Goal: Transaction & Acquisition: Purchase product/service

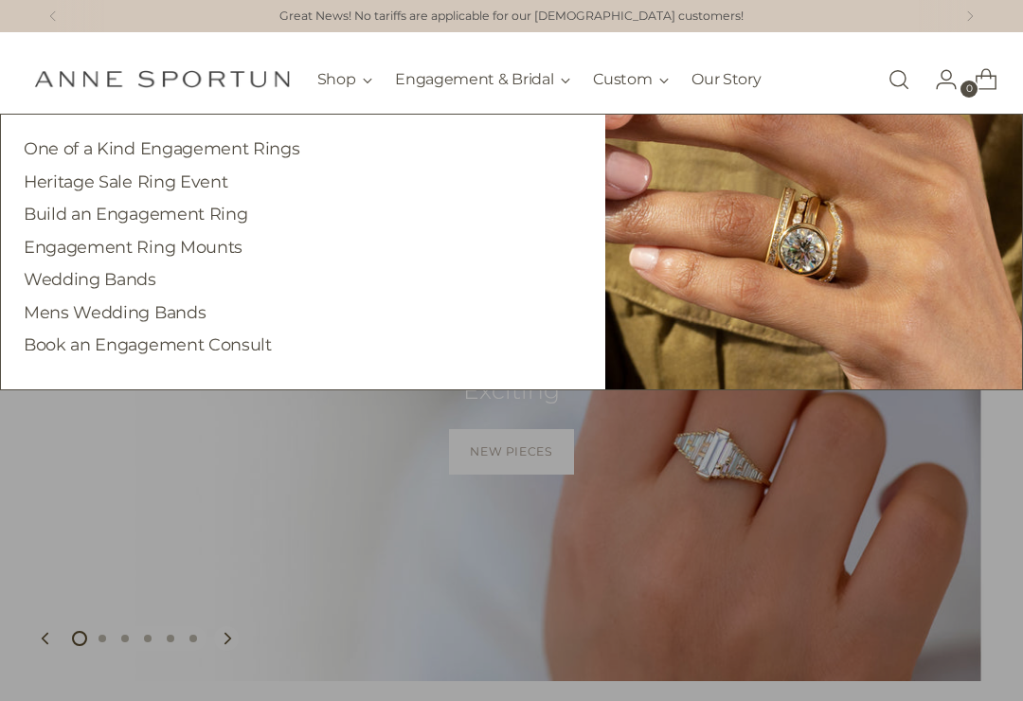
click at [122, 273] on link "Wedding Bands" at bounding box center [90, 279] width 133 height 20
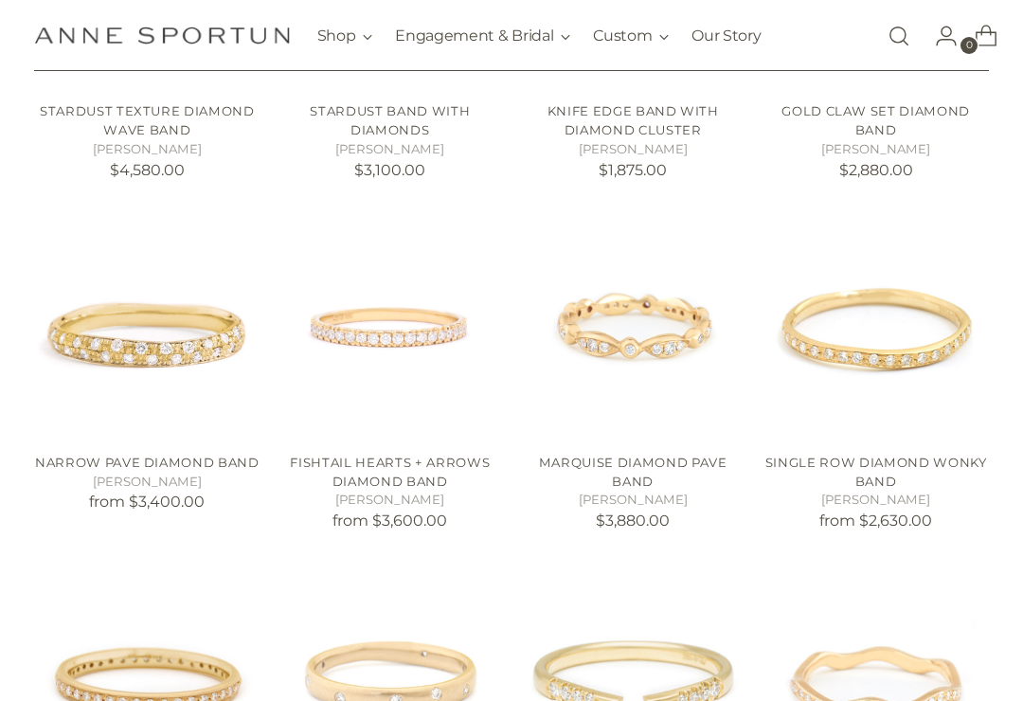
scroll to position [596, 0]
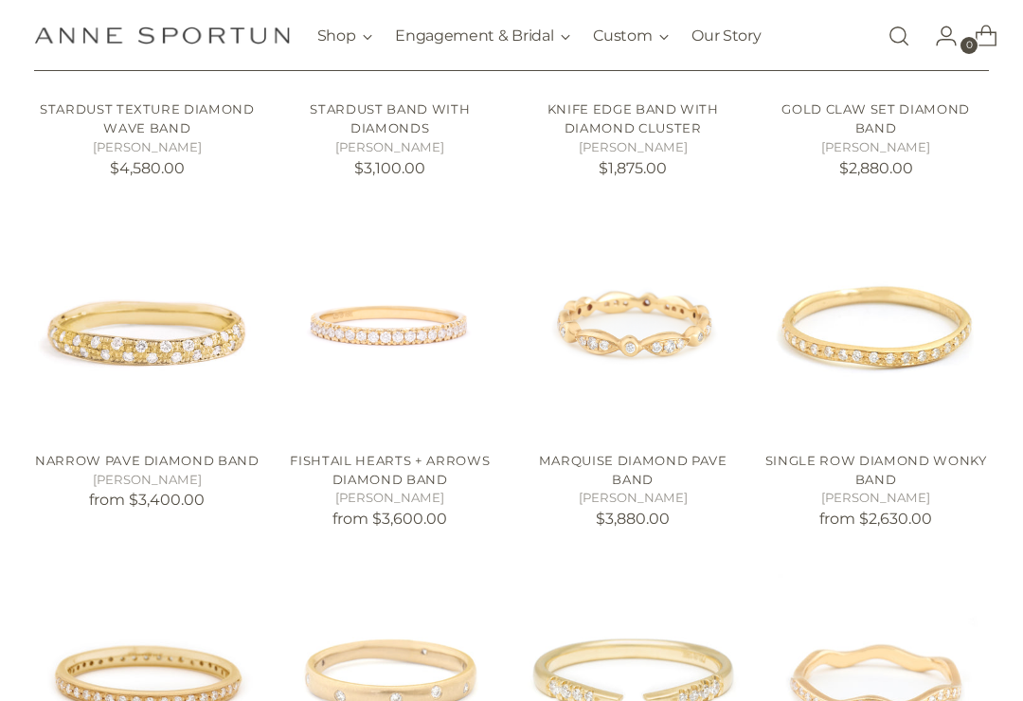
click at [389, 459] on link "Fishtail Hearts + Arrows Diamond Band" at bounding box center [390, 470] width 200 height 34
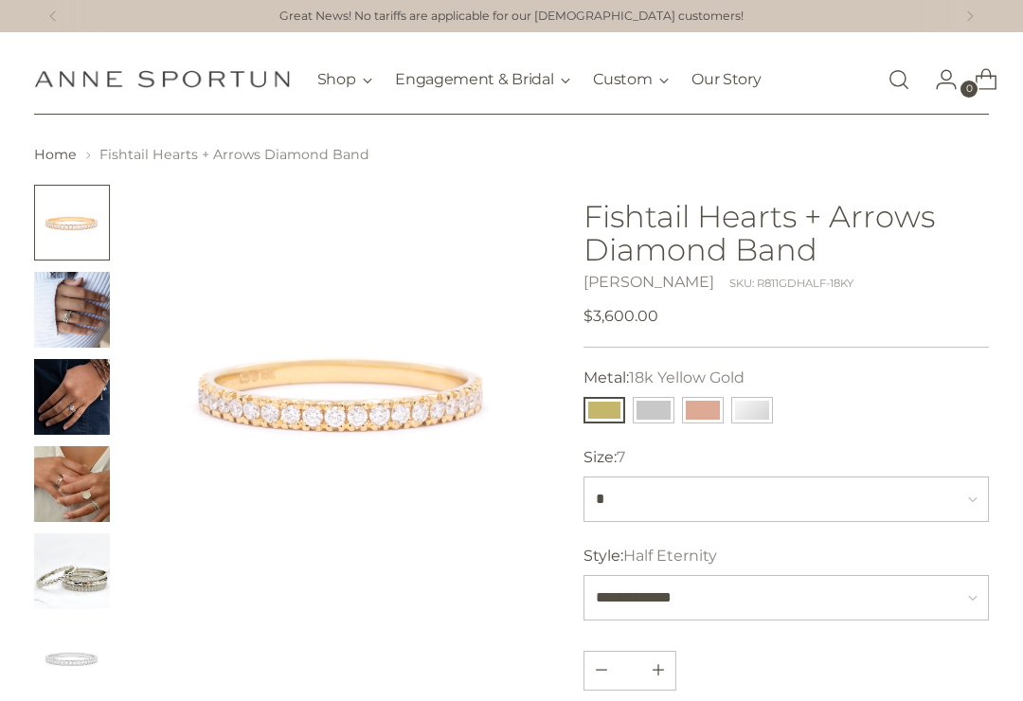
click at [74, 305] on img "Change image to image 2" at bounding box center [72, 310] width 76 height 76
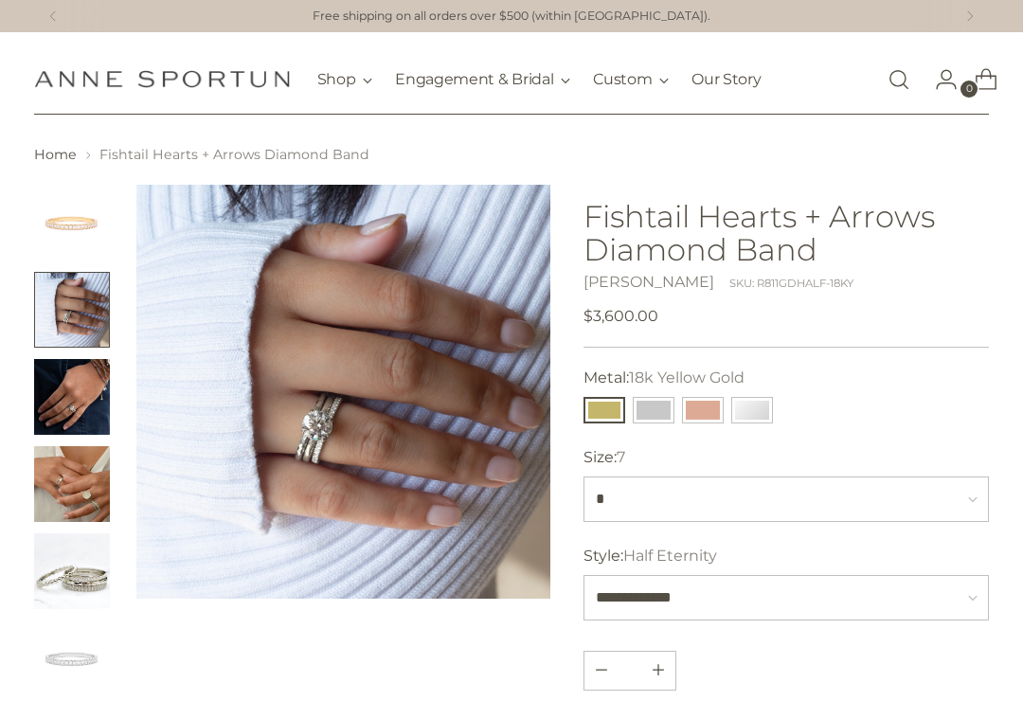
click at [78, 402] on img "Change image to image 3" at bounding box center [72, 397] width 76 height 76
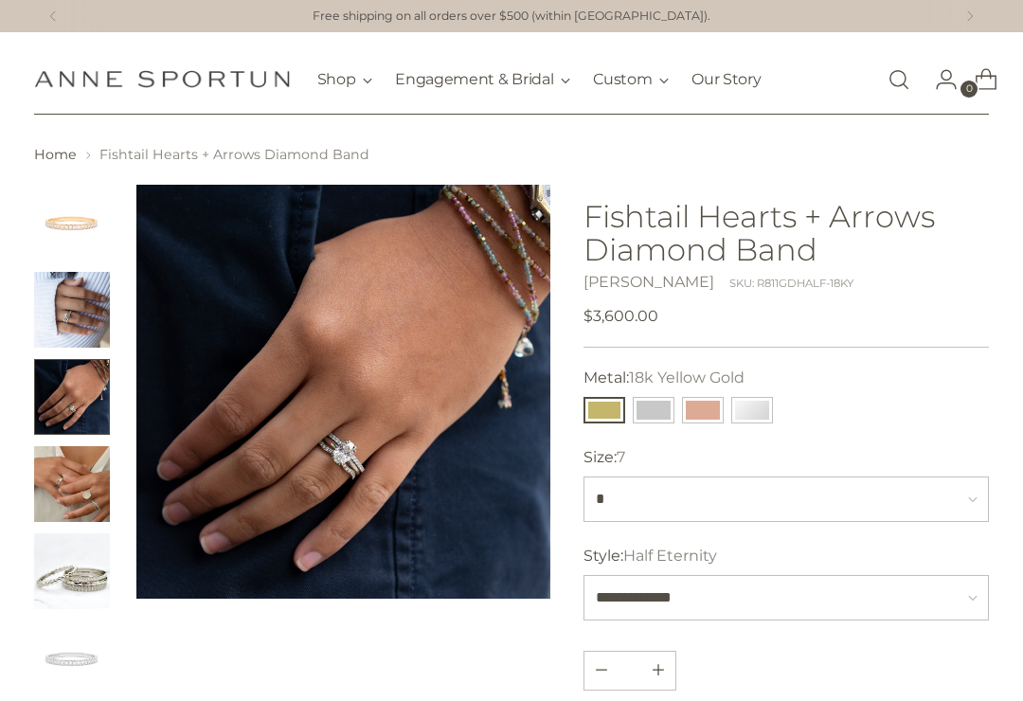
click at [76, 486] on img "Change image to image 4" at bounding box center [72, 484] width 76 height 76
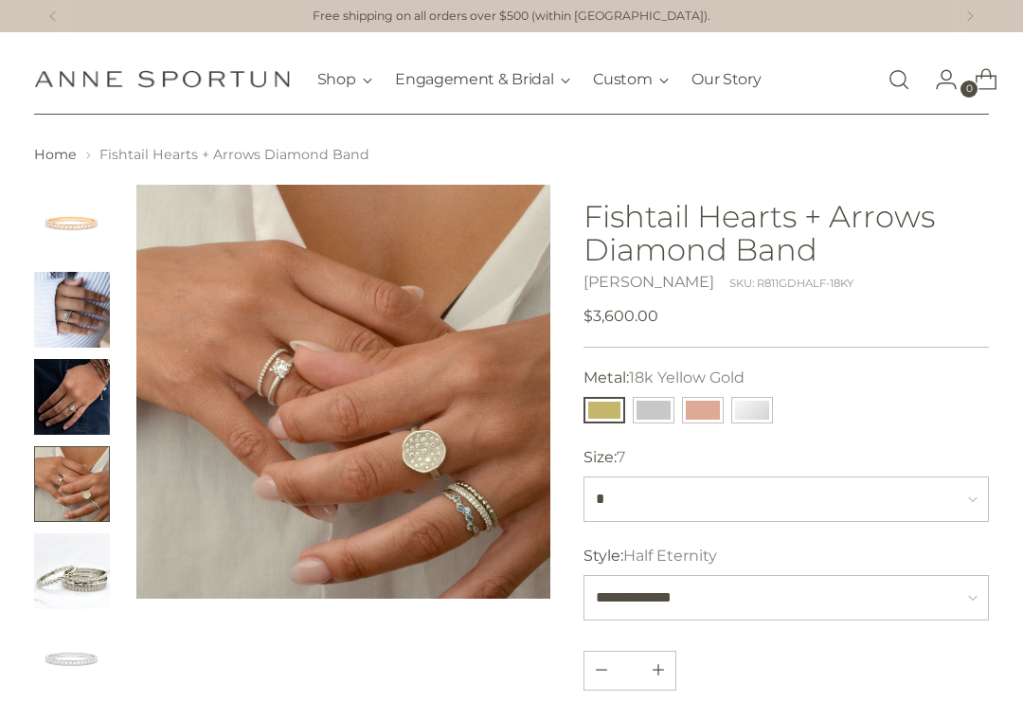
click at [77, 561] on img "Change image to image 5" at bounding box center [72, 572] width 76 height 76
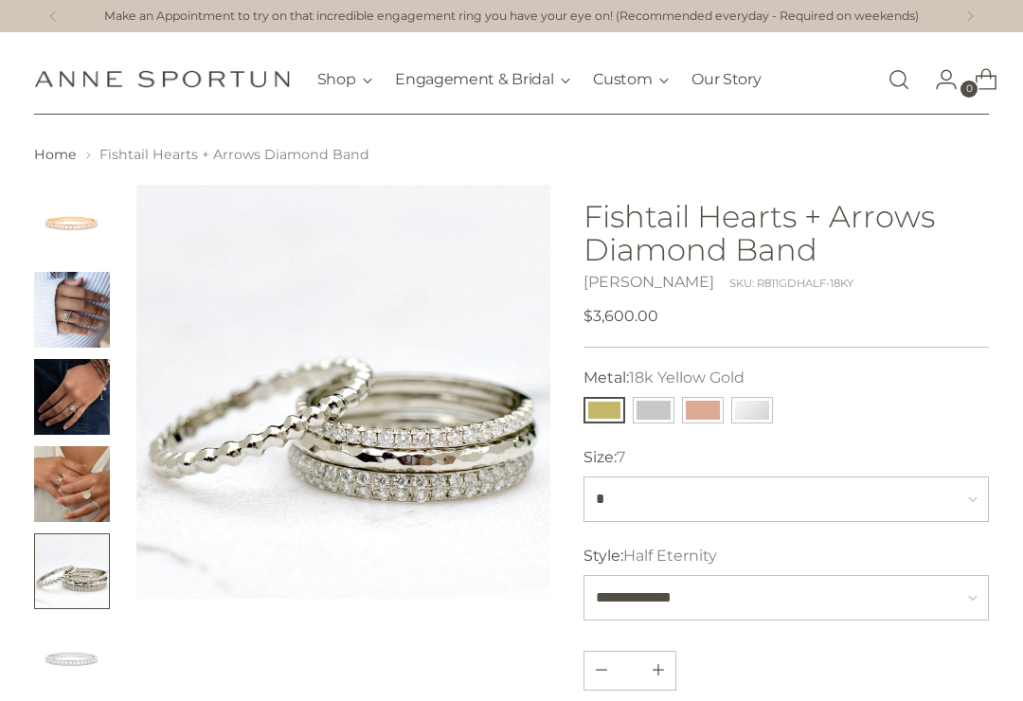
click at [66, 647] on img "Change image to image 6" at bounding box center [72, 659] width 76 height 76
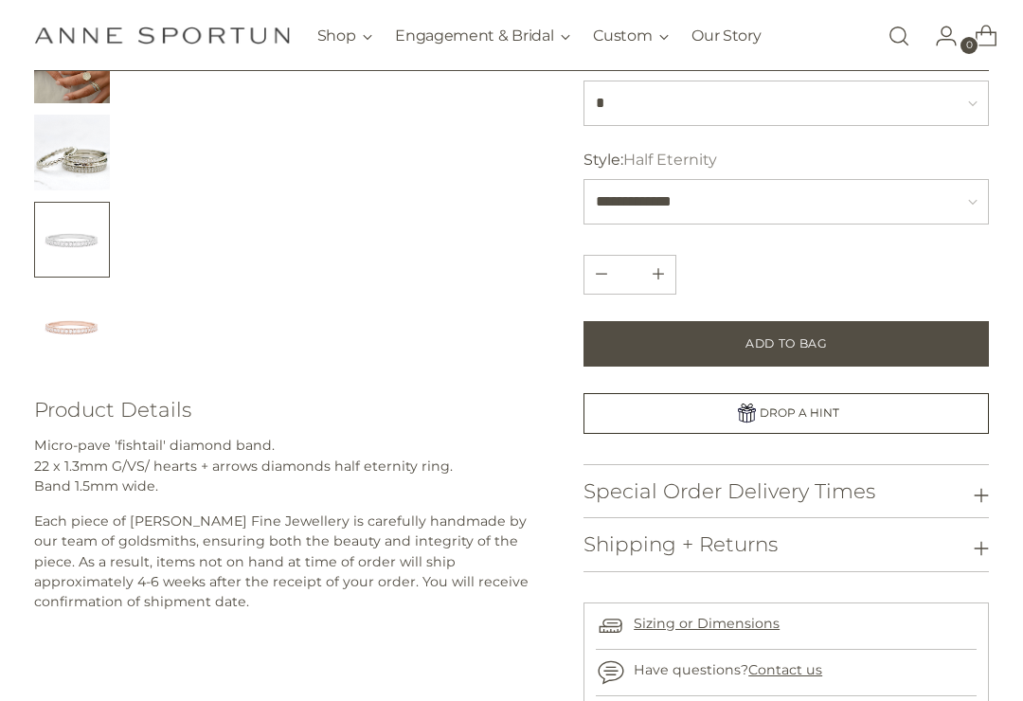
scroll to position [420, 0]
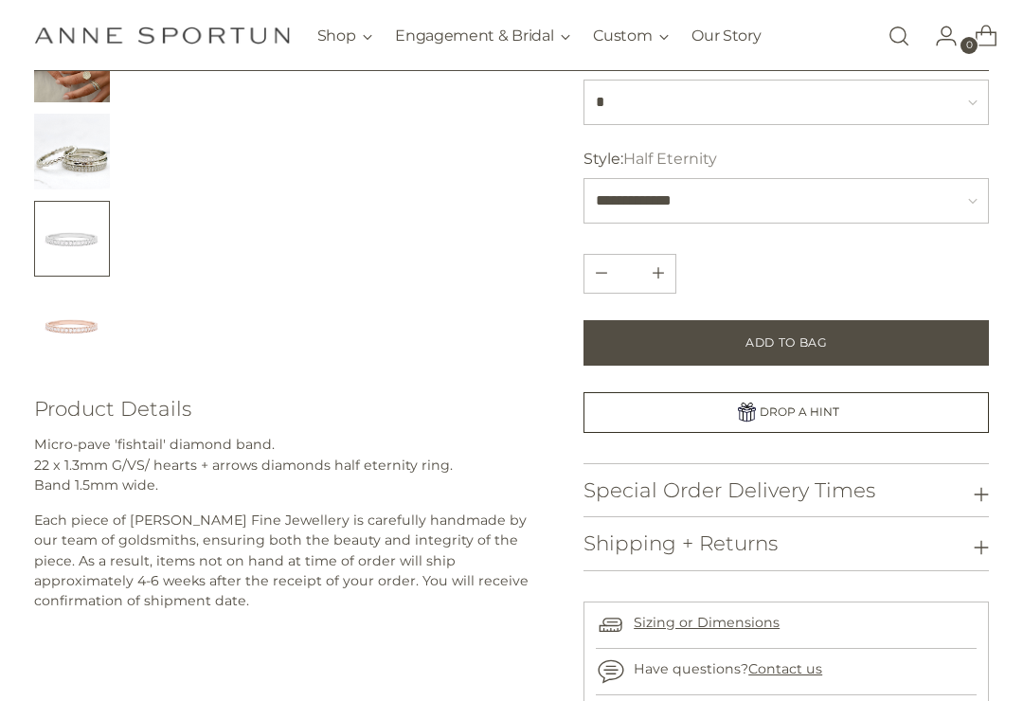
click at [877, 332] on button "Add to Bag" at bounding box center [787, 342] width 406 height 45
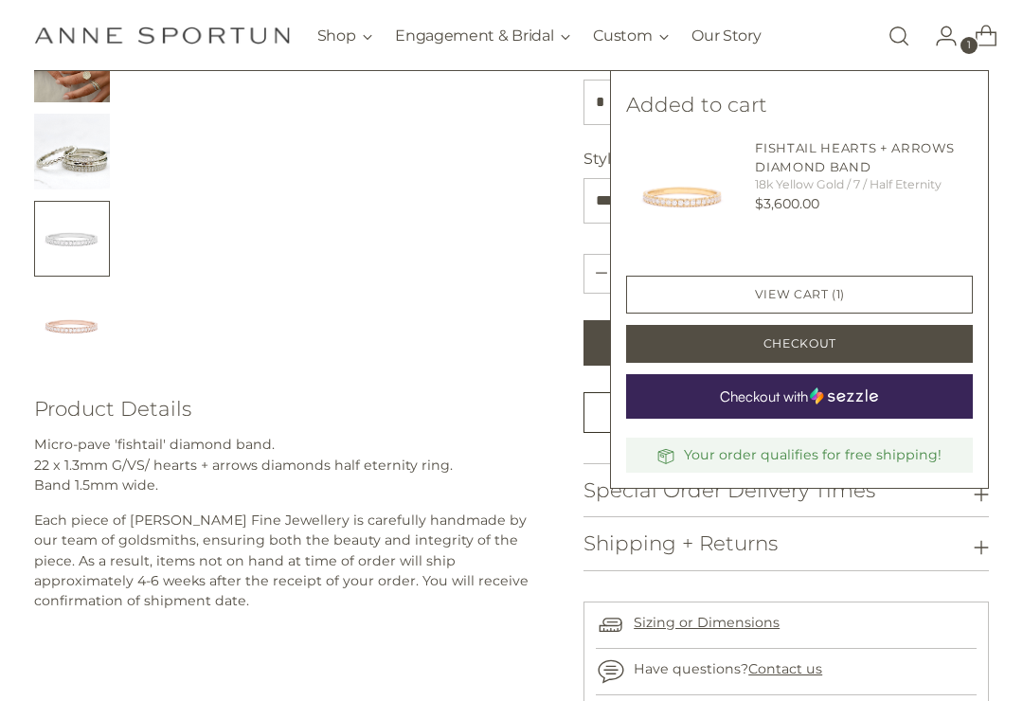
click at [869, 337] on button "Checkout" at bounding box center [799, 344] width 347 height 38
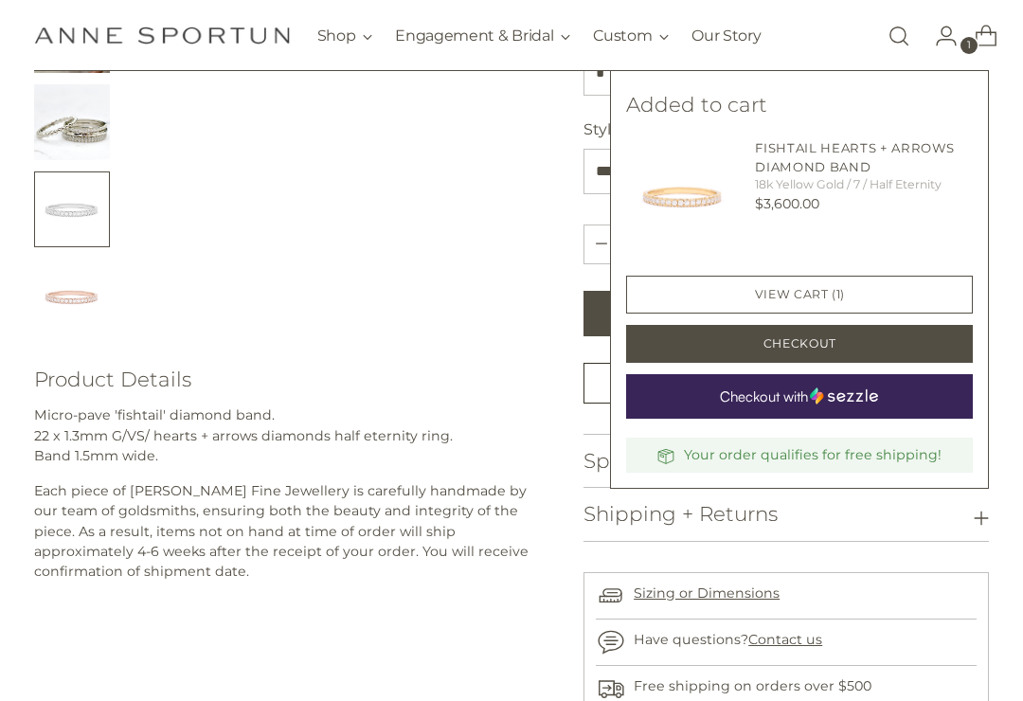
scroll to position [66, 0]
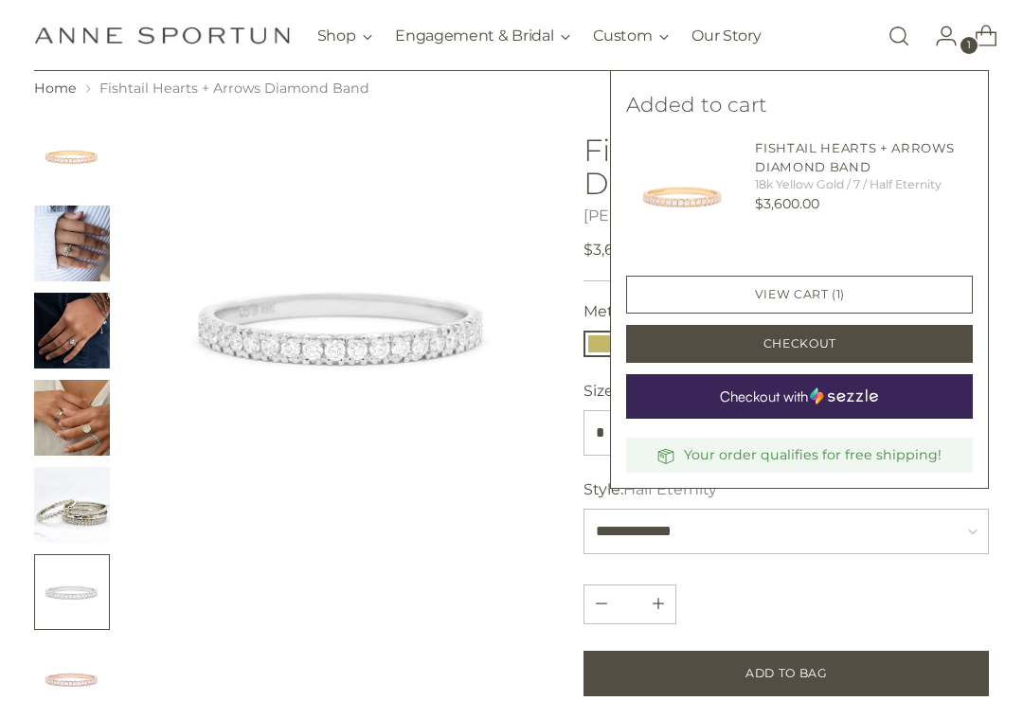
click at [473, 543] on div at bounding box center [343, 417] width 414 height 599
click at [84, 152] on img "Change image to image 1" at bounding box center [72, 156] width 76 height 76
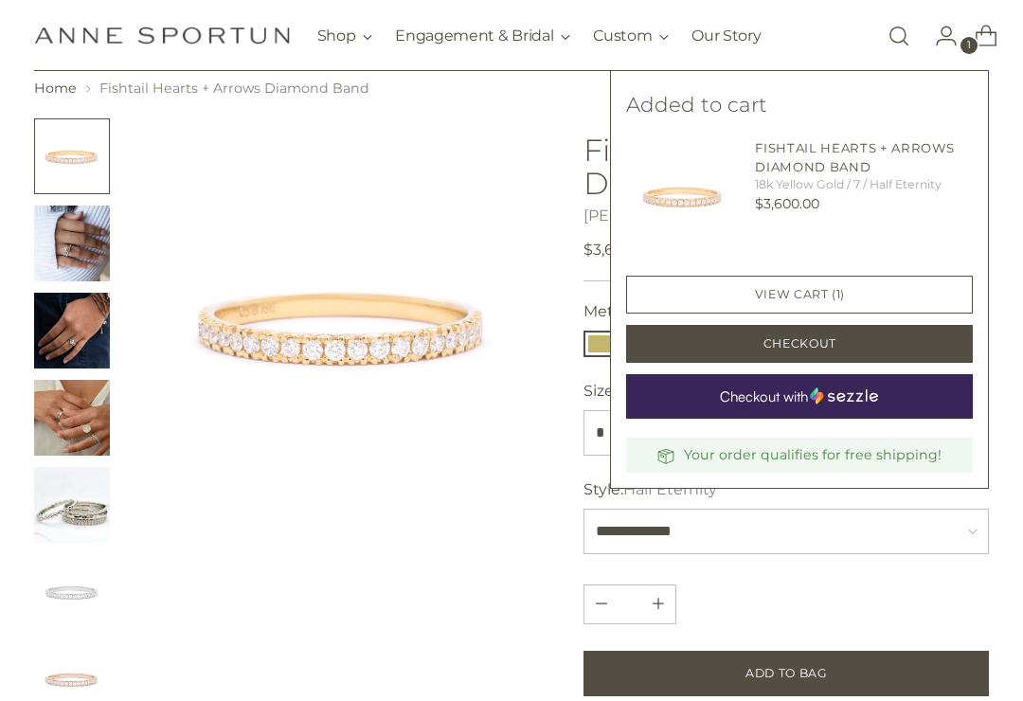
click at [757, 578] on div "Quantity Quantity *" at bounding box center [787, 600] width 406 height 47
click at [455, 532] on img at bounding box center [343, 325] width 414 height 414
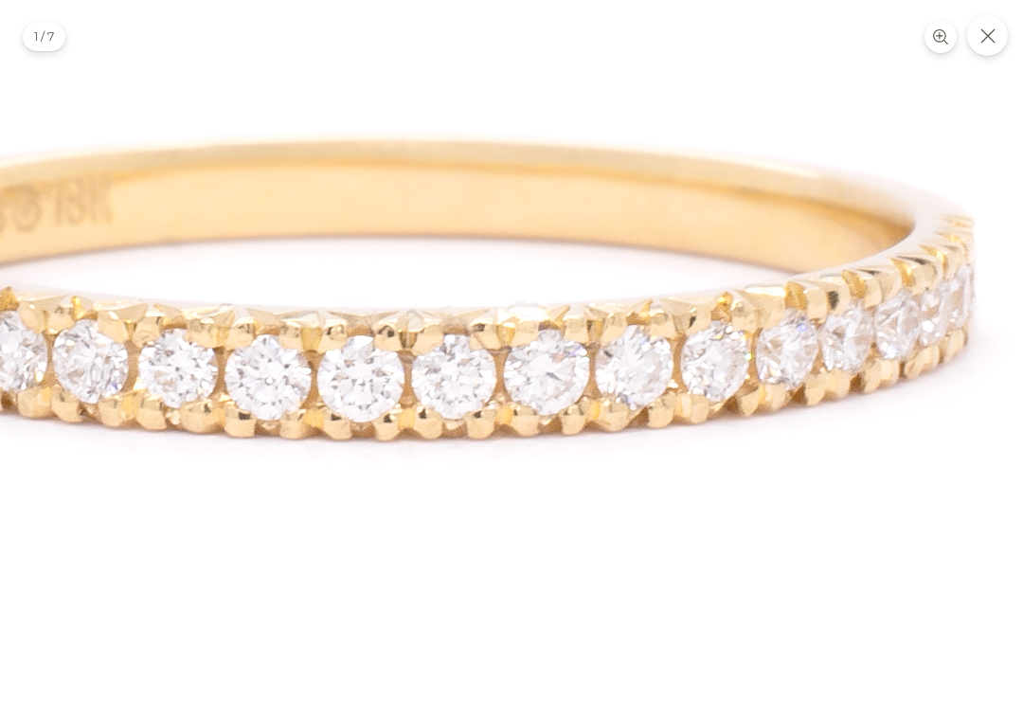
click at [597, 400] on img at bounding box center [396, 274] width 1723 height 1723
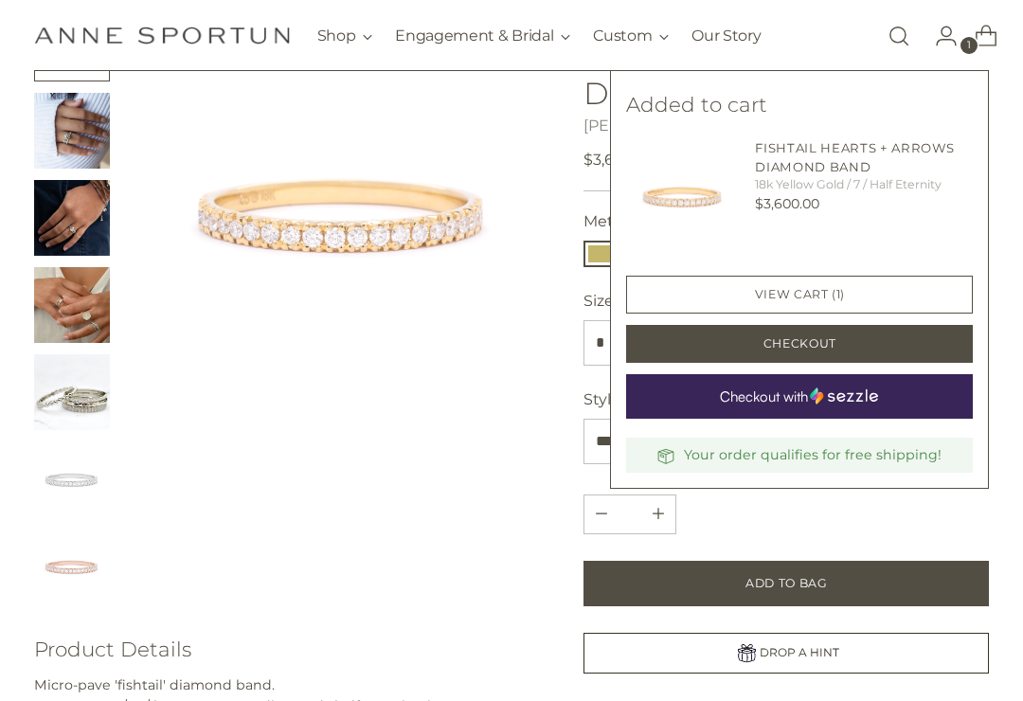
scroll to position [0, 0]
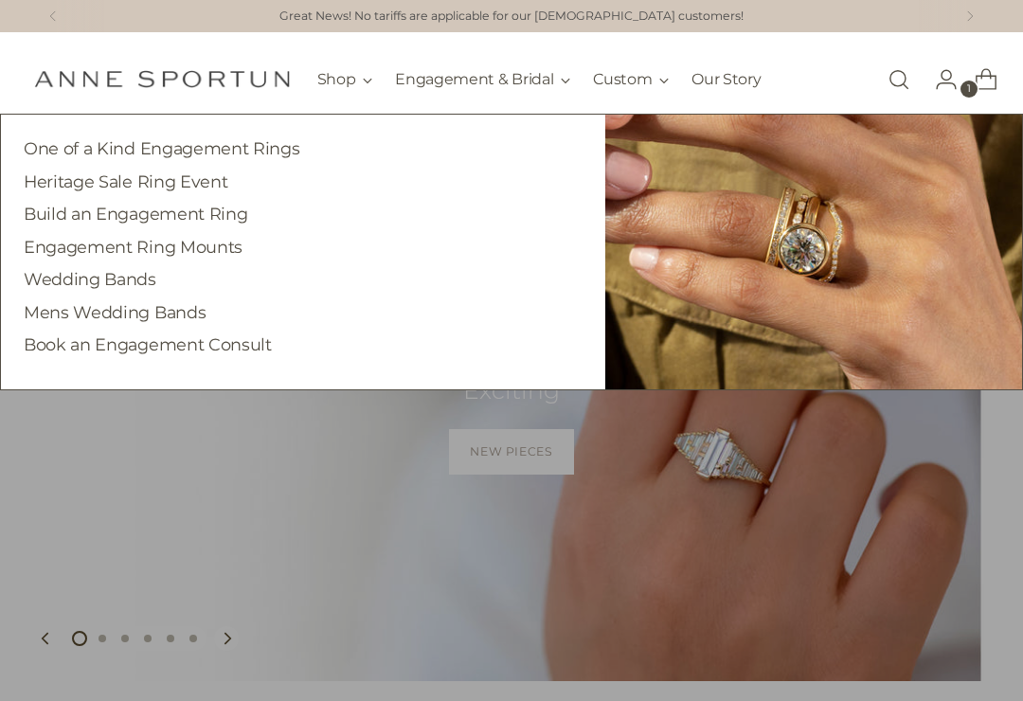
click at [131, 280] on link "Wedding Bands" at bounding box center [90, 279] width 133 height 20
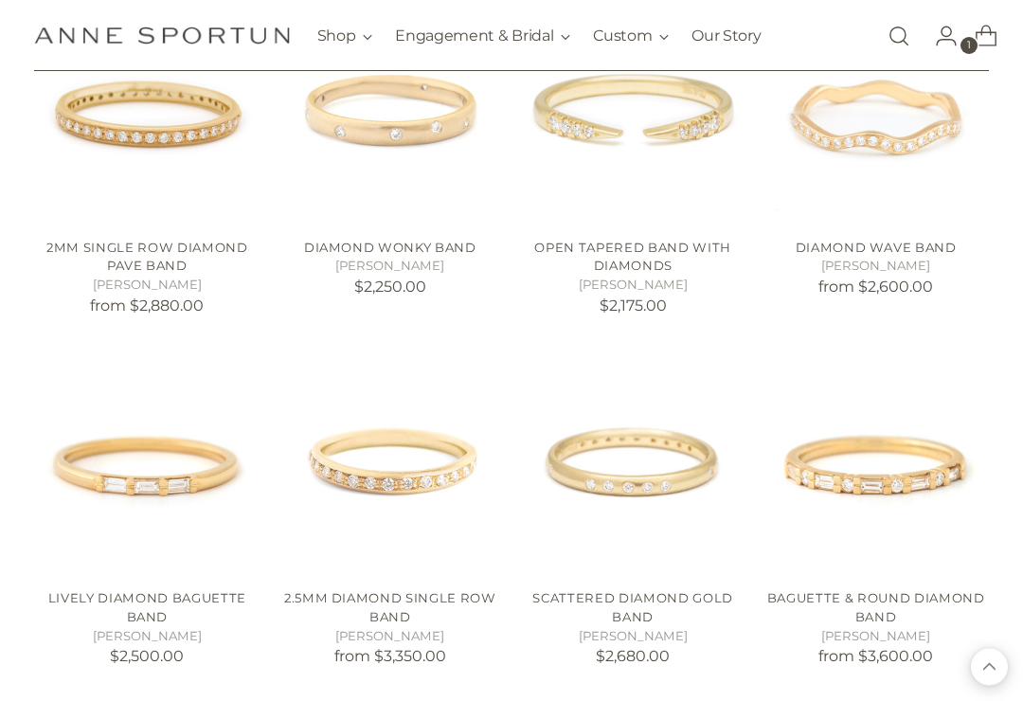
scroll to position [1162, 0]
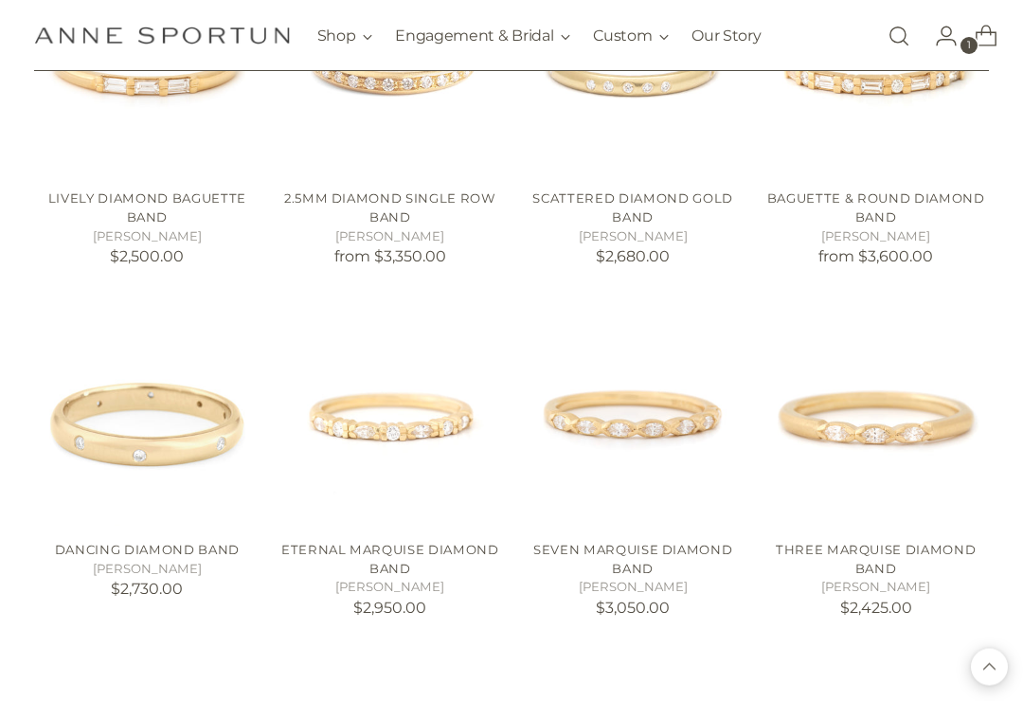
scroll to position [1561, 0]
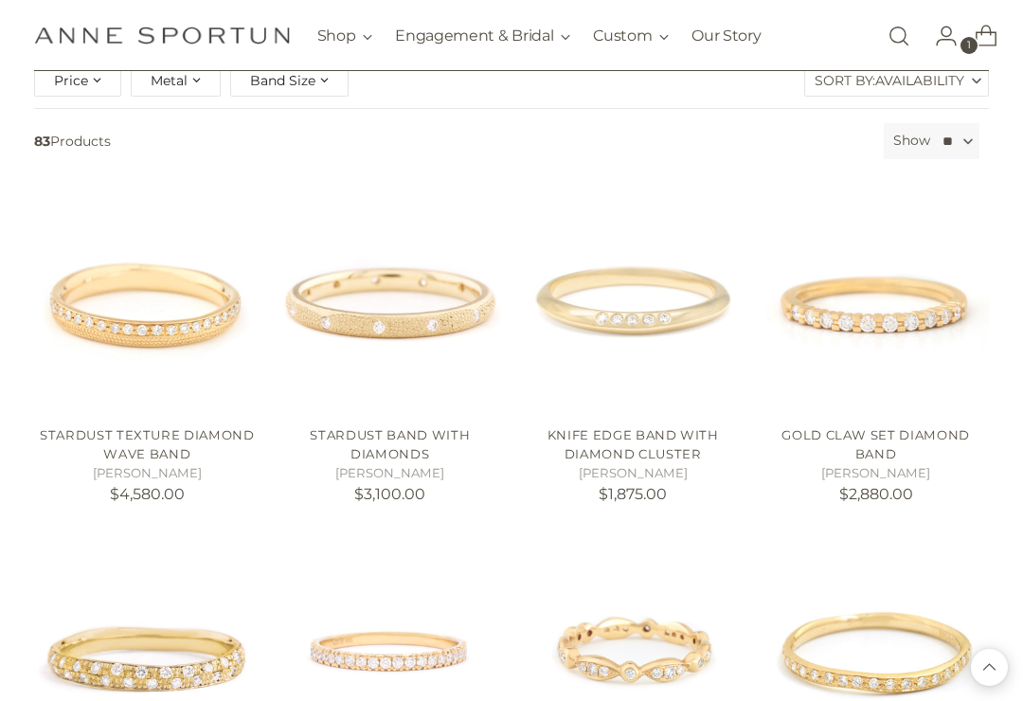
scroll to position [268, 0]
